Goal: Task Accomplishment & Management: Use online tool/utility

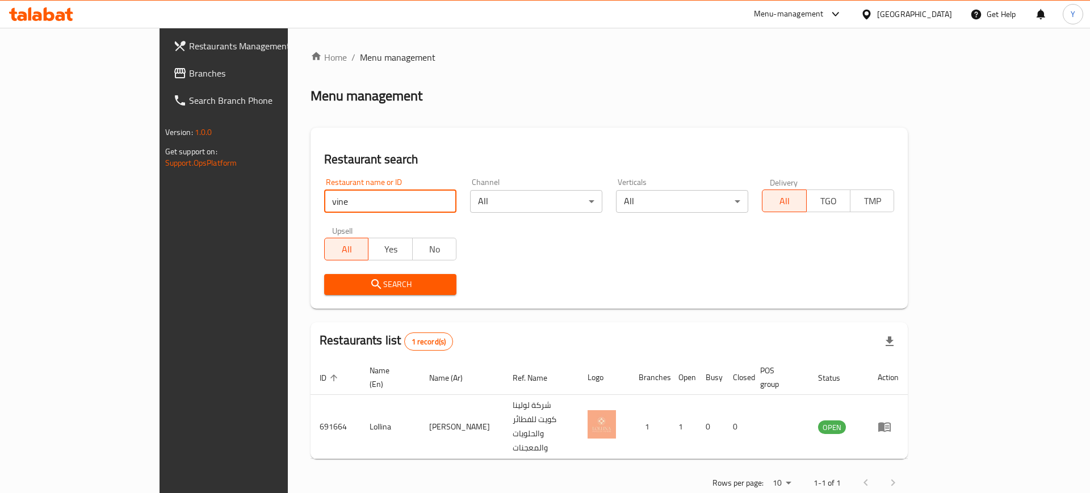
click button "Search" at bounding box center [390, 284] width 132 height 21
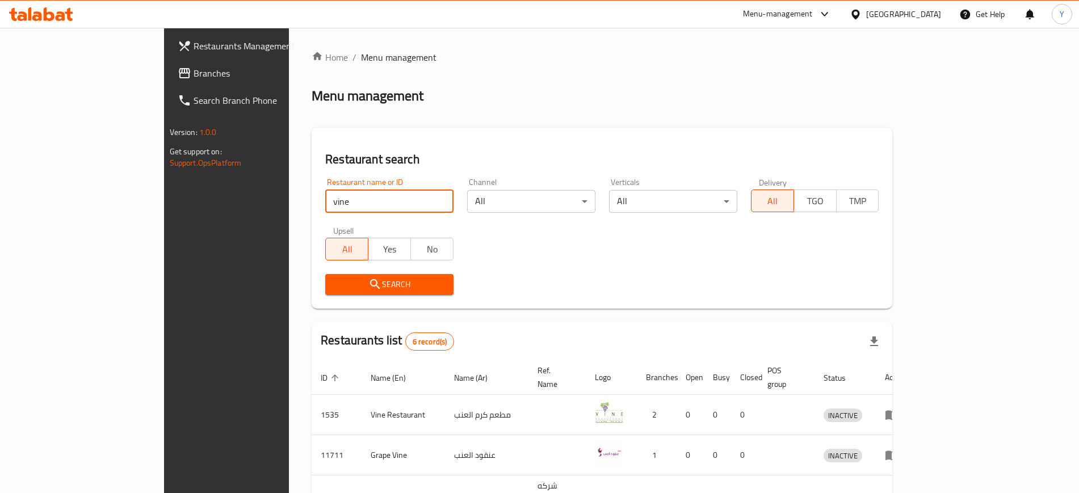
click at [353, 207] on input "vine" at bounding box center [389, 201] width 128 height 23
type input "vine"
click at [811, 22] on div "Menu-management" at bounding box center [787, 14] width 107 height 27
click at [813, 7] on div "Menu-management" at bounding box center [778, 14] width 70 height 14
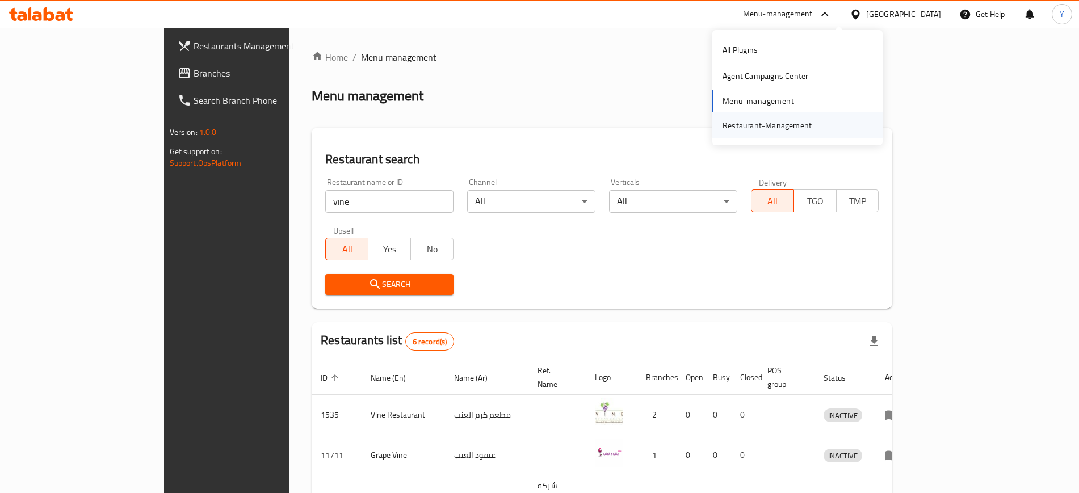
click at [753, 128] on div "Restaurant-Management" at bounding box center [767, 125] width 89 height 12
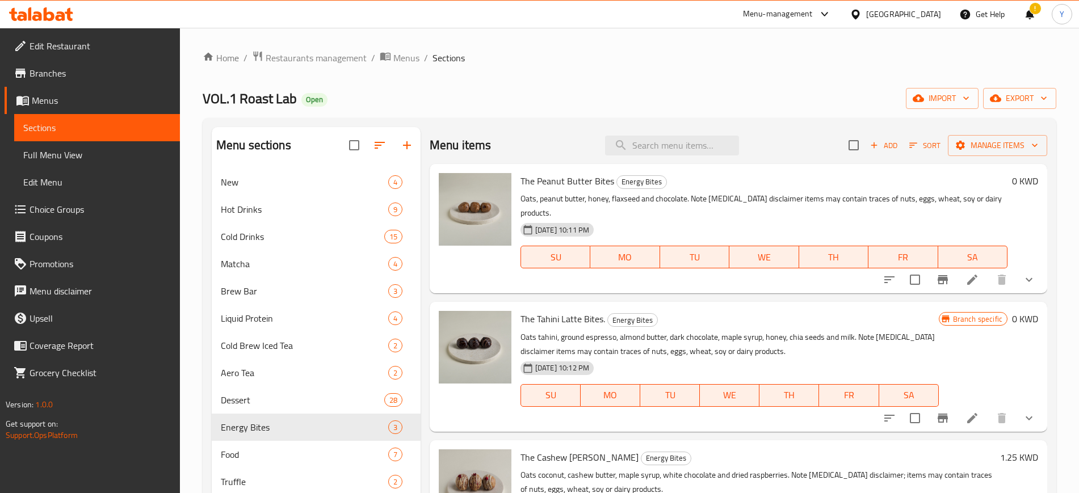
click at [984, 66] on div "Home / Restaurants management / Menus / Sections VOL.1 Roast Lab Open import ex…" at bounding box center [630, 389] width 854 height 677
click at [983, 84] on div "Home / Restaurants management / Menus / Sections VOL.1 Roast Lab Open import ex…" at bounding box center [630, 389] width 854 height 677
click at [802, 54] on ol "Home / Restaurants management / Menus / Sections" at bounding box center [630, 58] width 854 height 15
click at [330, 60] on span "Restaurants management" at bounding box center [316, 58] width 101 height 14
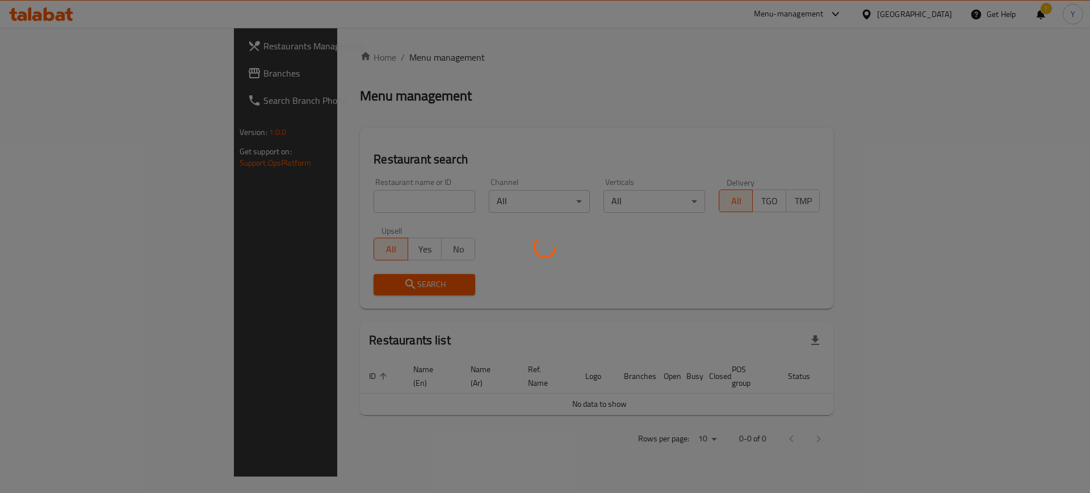
click at [274, 200] on div at bounding box center [545, 246] width 1090 height 493
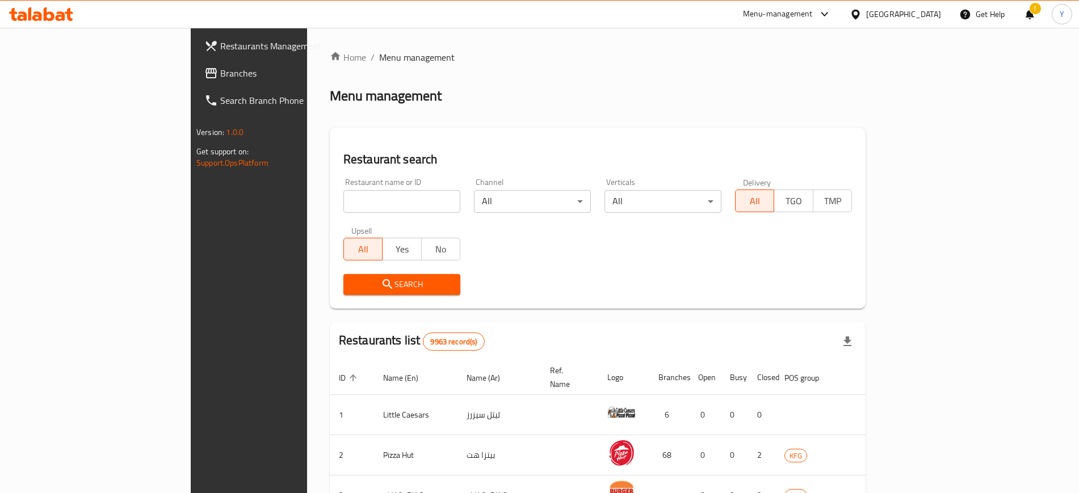
click at [343, 202] on input "search" at bounding box center [401, 201] width 117 height 23
type input "waraq"
click button "Search" at bounding box center [401, 284] width 117 height 21
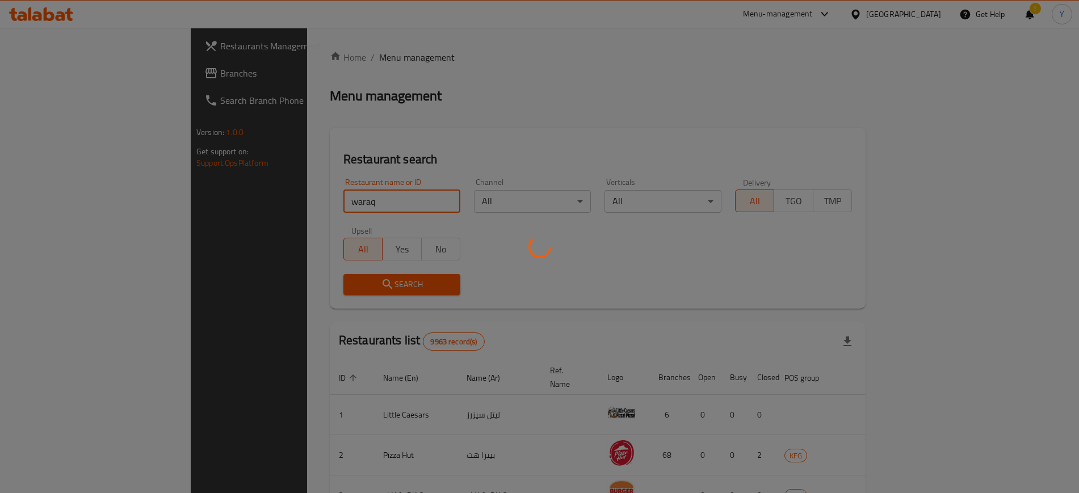
click button "Search" at bounding box center [401, 284] width 117 height 21
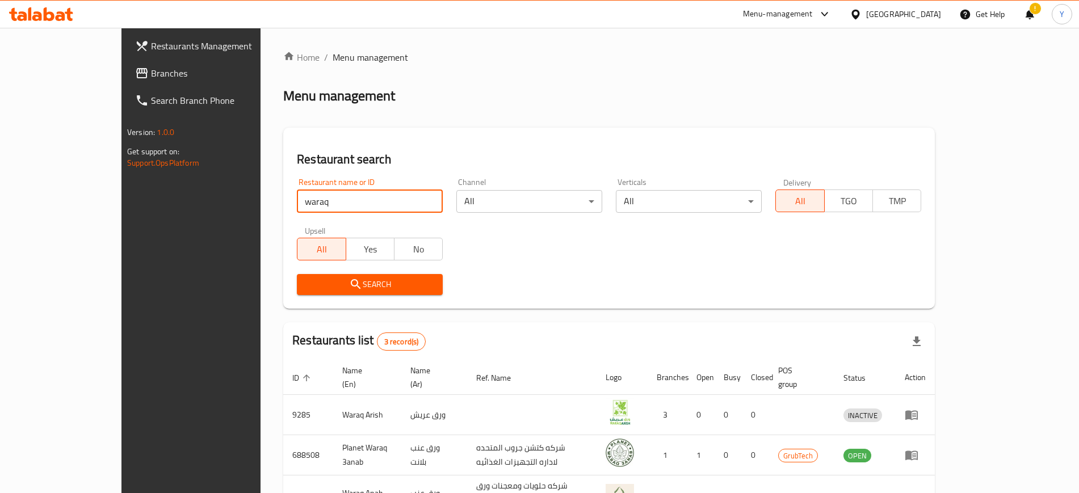
scroll to position [84, 0]
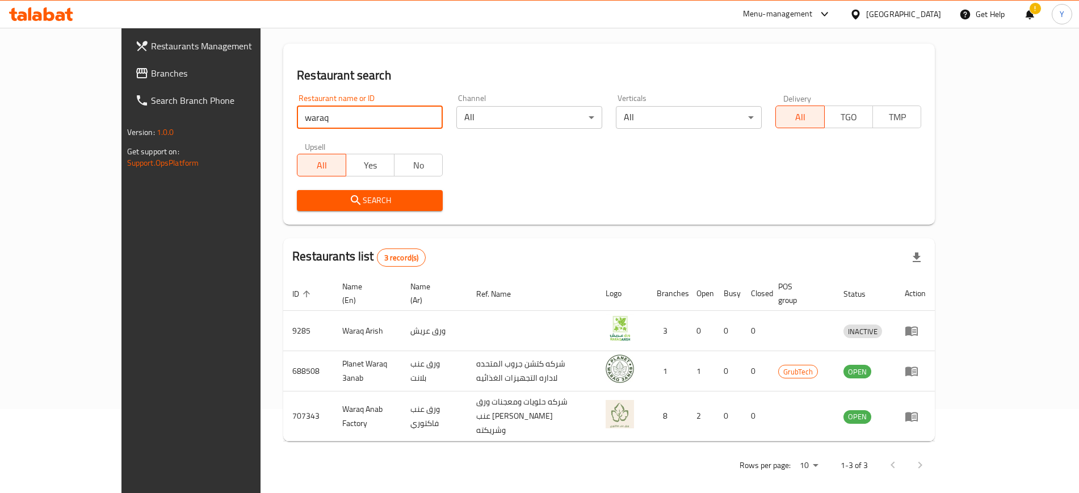
click at [804, 17] on div "Menu-management" at bounding box center [778, 14] width 70 height 14
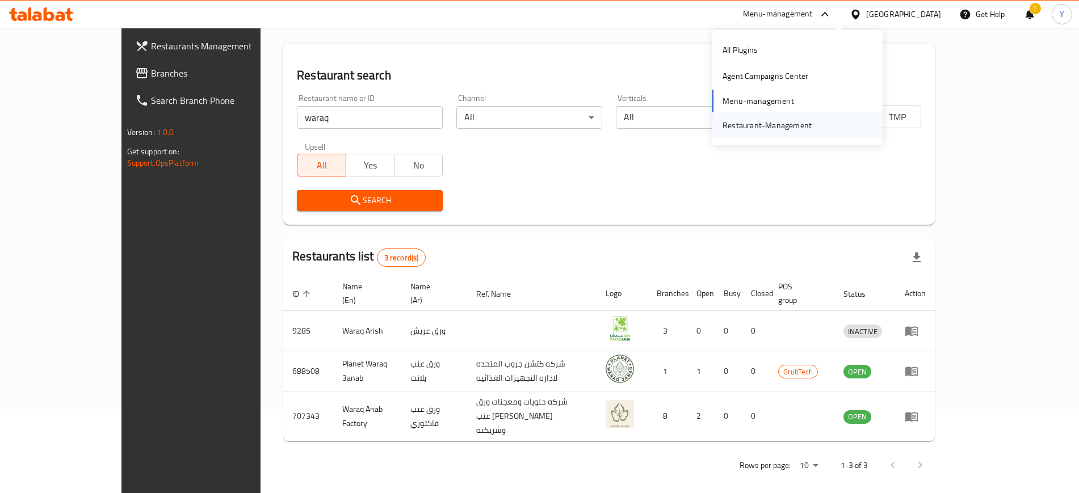
click at [773, 125] on div "Restaurant-Management" at bounding box center [767, 125] width 89 height 12
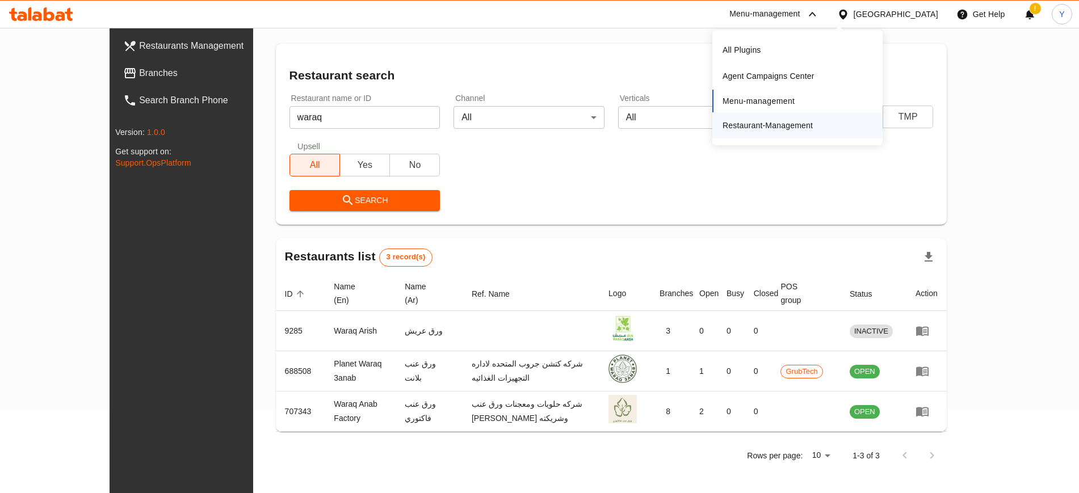
scroll to position [72, 0]
